Goal: Task Accomplishment & Management: Use online tool/utility

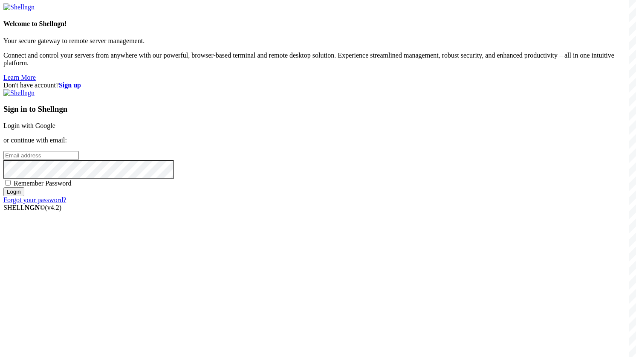
click at [79, 160] on input "email" at bounding box center [40, 155] width 75 height 9
paste input "[EMAIL_ADDRESS][DOMAIN_NAME]"
type input "[EMAIL_ADDRESS][DOMAIN_NAME]"
click at [72, 187] on span "Remember Password" at bounding box center [43, 182] width 58 height 7
click at [11, 185] on input "Remember Password" at bounding box center [8, 183] width 6 height 6
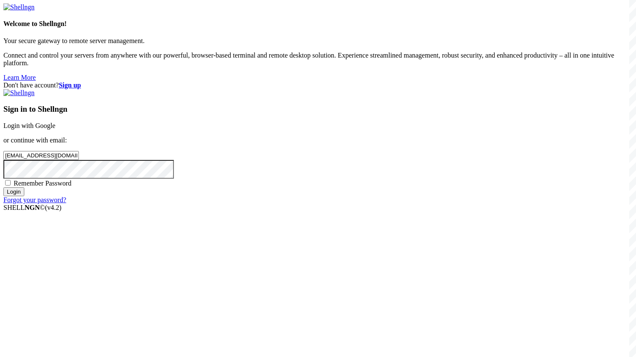
checkbox input "true"
click at [24, 196] on input "Login" at bounding box center [13, 191] width 21 height 9
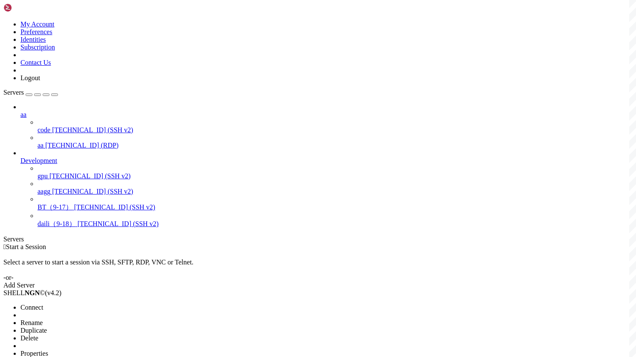
click at [98, 303] on li "Connect" at bounding box center [59, 307] width 78 height 8
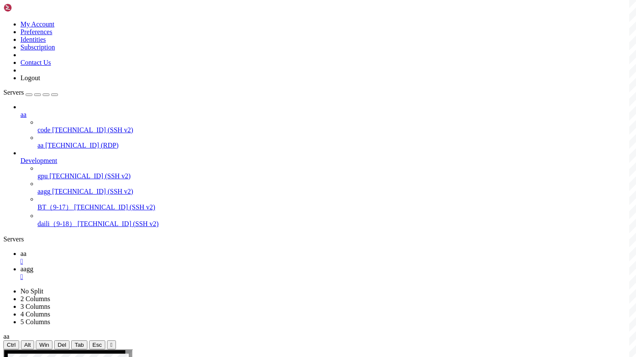
click at [120, 250] on link "aa " at bounding box center [326, 257] width 612 height 15
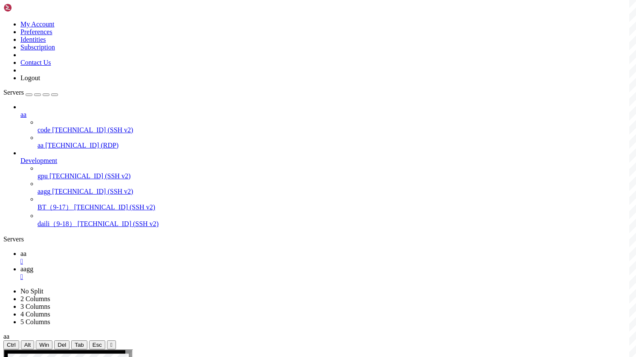
click at [20, 265] on icon at bounding box center [20, 268] width 0 height 7
click at [122, 250] on link "aa " at bounding box center [326, 257] width 612 height 15
click at [33, 265] on span "aagg" at bounding box center [26, 268] width 13 height 7
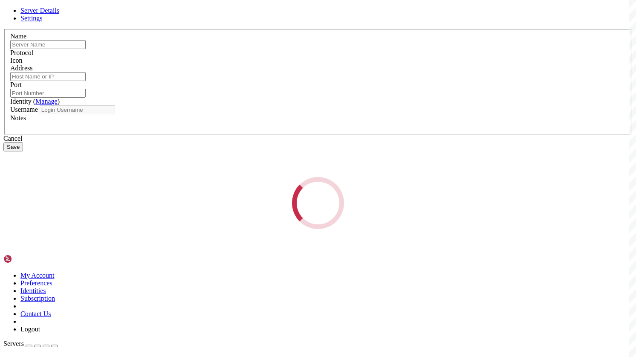
type input "aagg"
type input "[TECHNICAL_ID]"
type input "22"
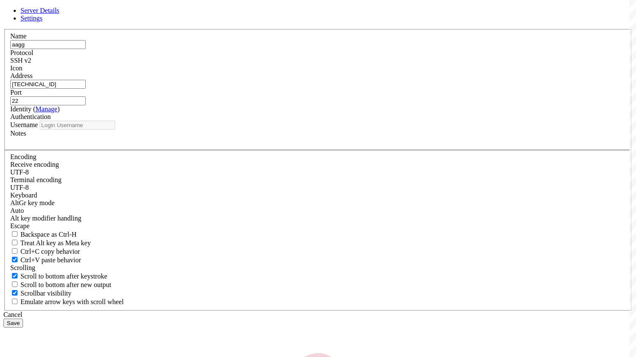
type input "root"
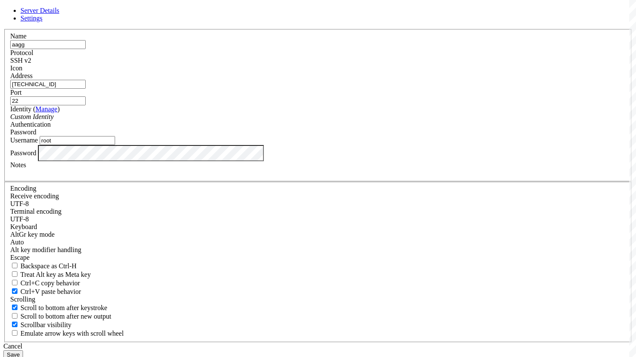
click at [86, 89] on input "[TECHNICAL_ID]" at bounding box center [47, 84] width 75 height 9
click at [377, 342] on div "Cancel" at bounding box center [317, 346] width 629 height 8
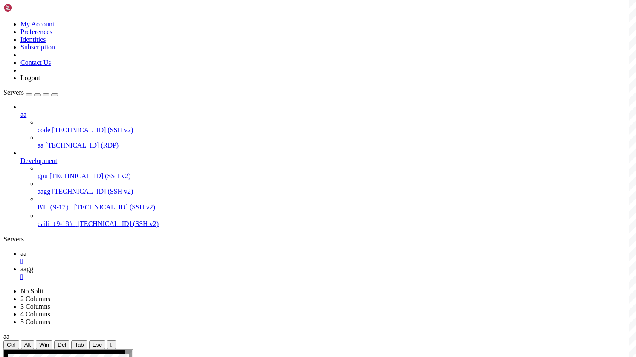
click at [26, 250] on span "aa" at bounding box center [23, 253] width 6 height 7
click at [33, 265] on span "aagg" at bounding box center [26, 268] width 13 height 7
click at [111, 250] on link "aa " at bounding box center [326, 257] width 612 height 15
